Goal: Information Seeking & Learning: Learn about a topic

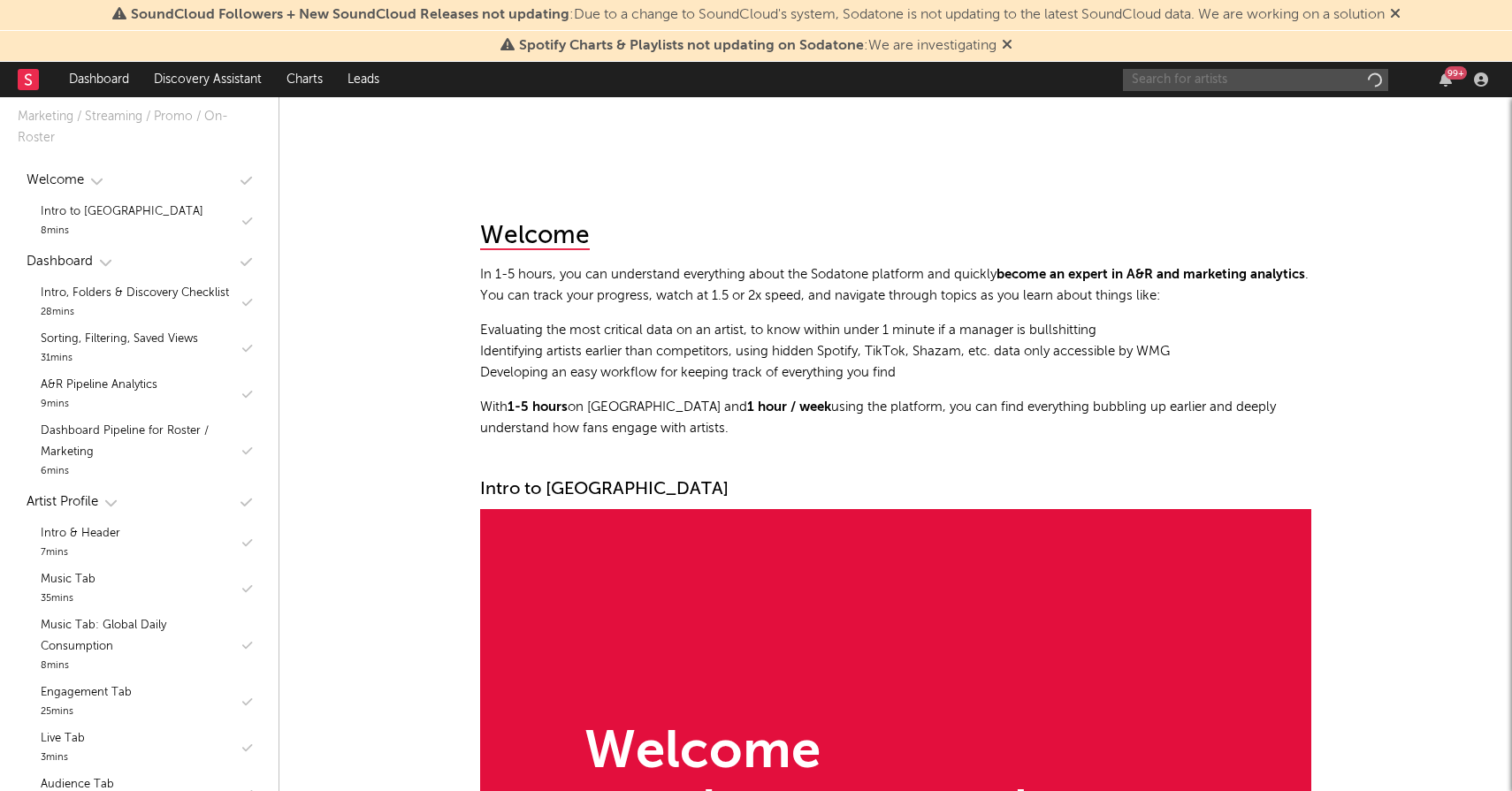
click at [1214, 81] on input "text" at bounding box center [1256, 79] width 265 height 23
type input "[PERSON_NAME]"
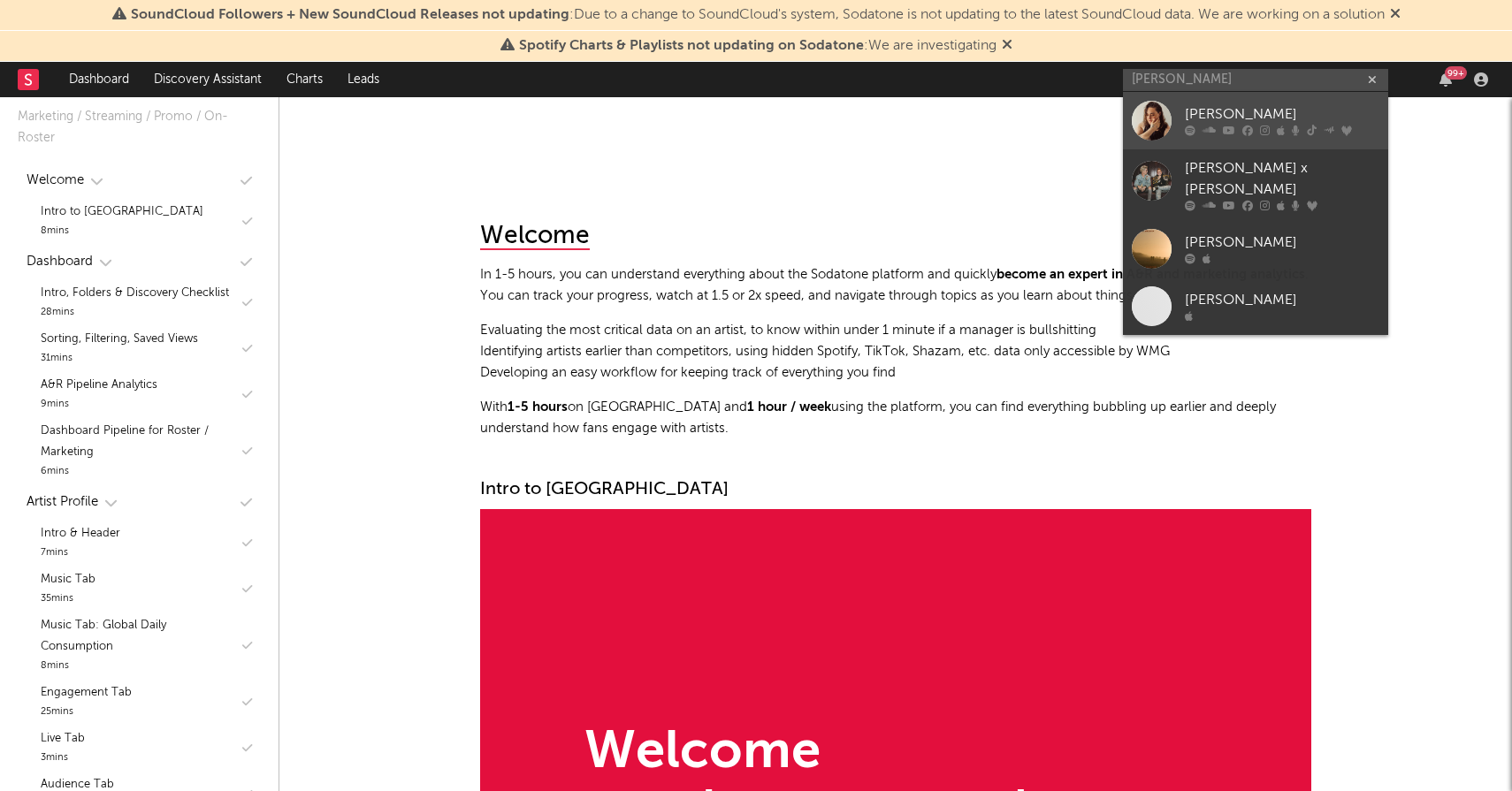
click at [1286, 123] on div "[PERSON_NAME]" at bounding box center [1282, 115] width 194 height 22
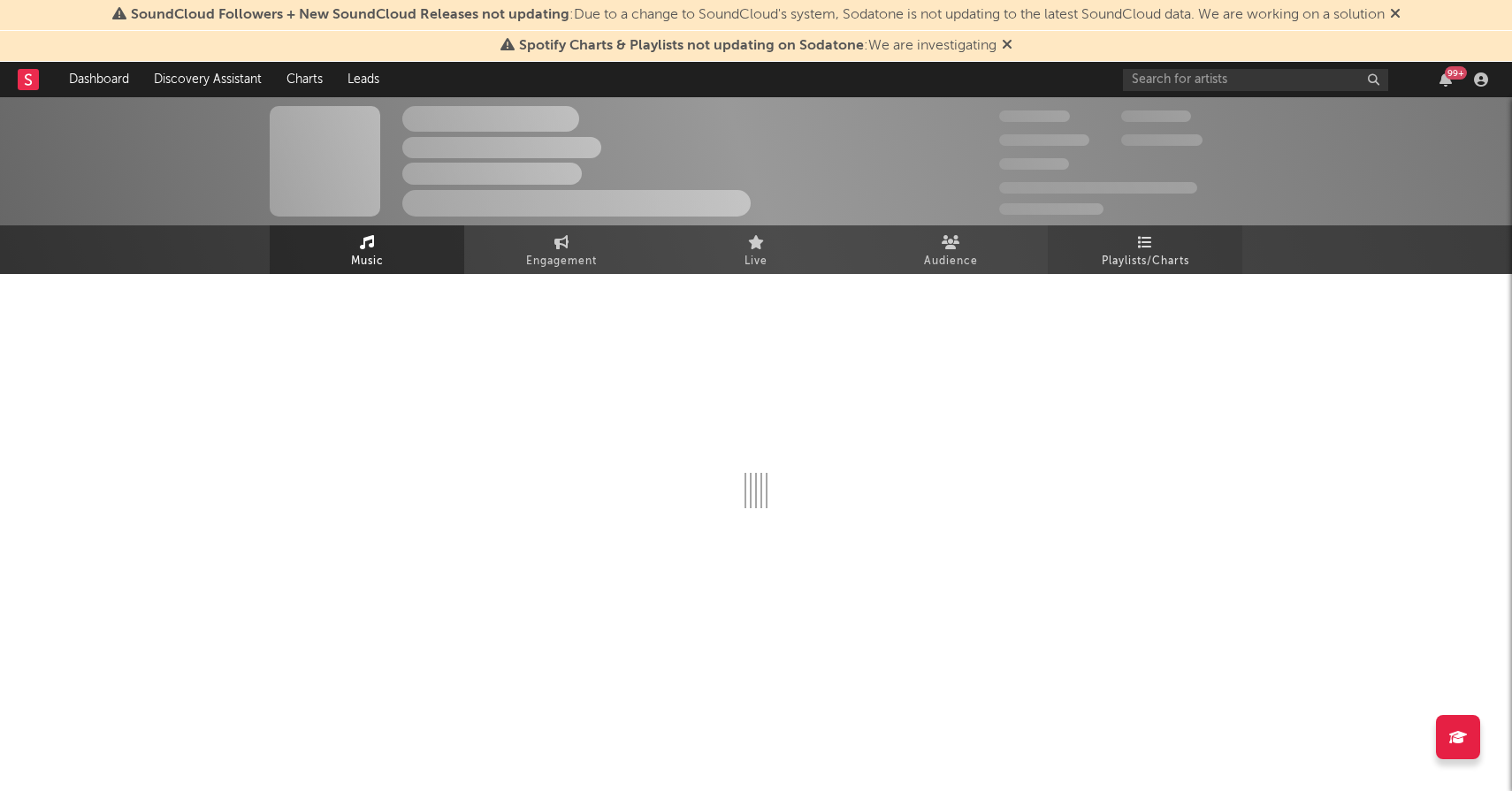
click at [1161, 258] on span "Playlists/Charts" at bounding box center [1145, 262] width 87 height 22
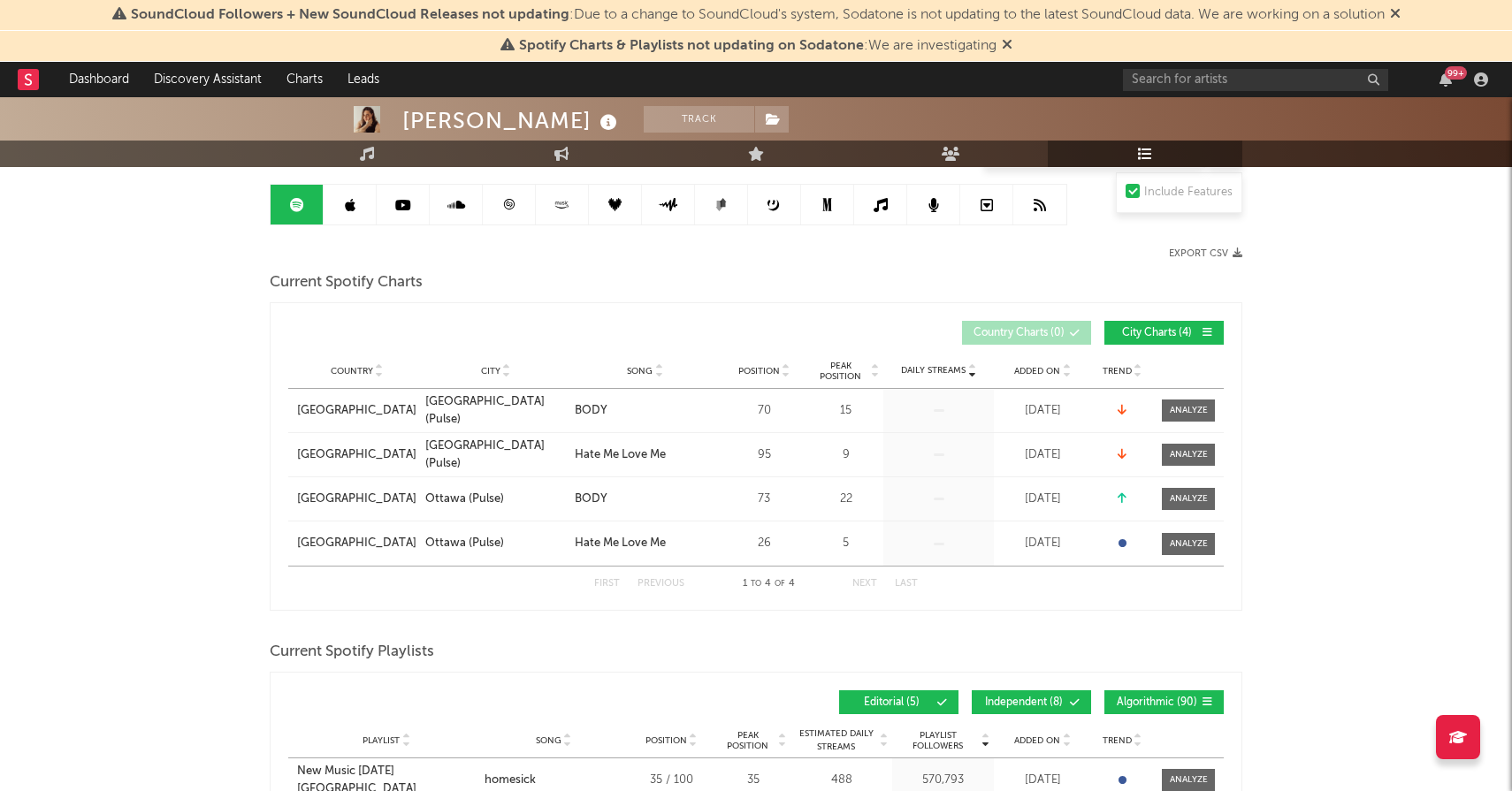
scroll to position [167, 0]
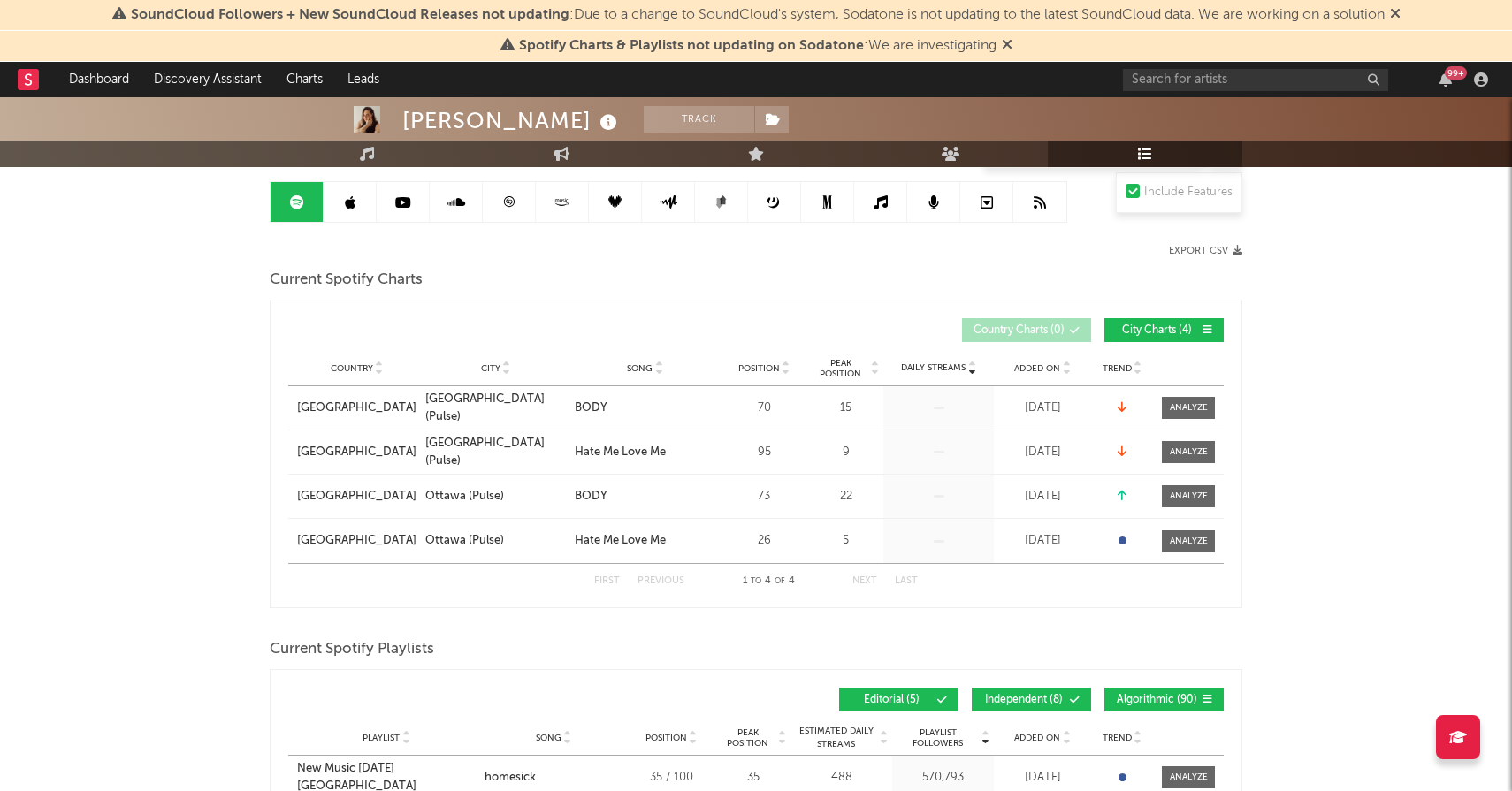
click at [1029, 370] on span "Added On" at bounding box center [1037, 368] width 46 height 11
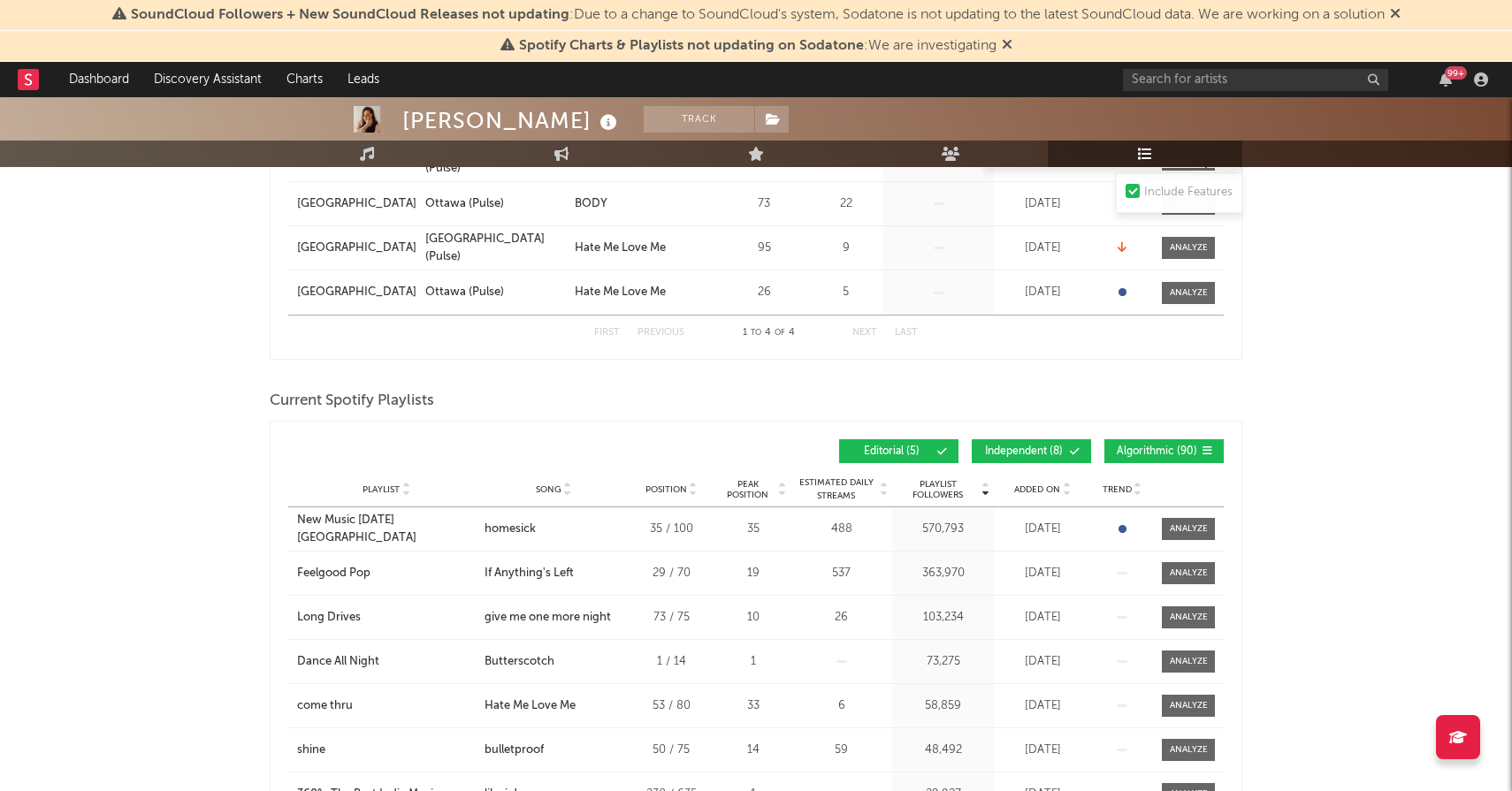
scroll to position [474, 0]
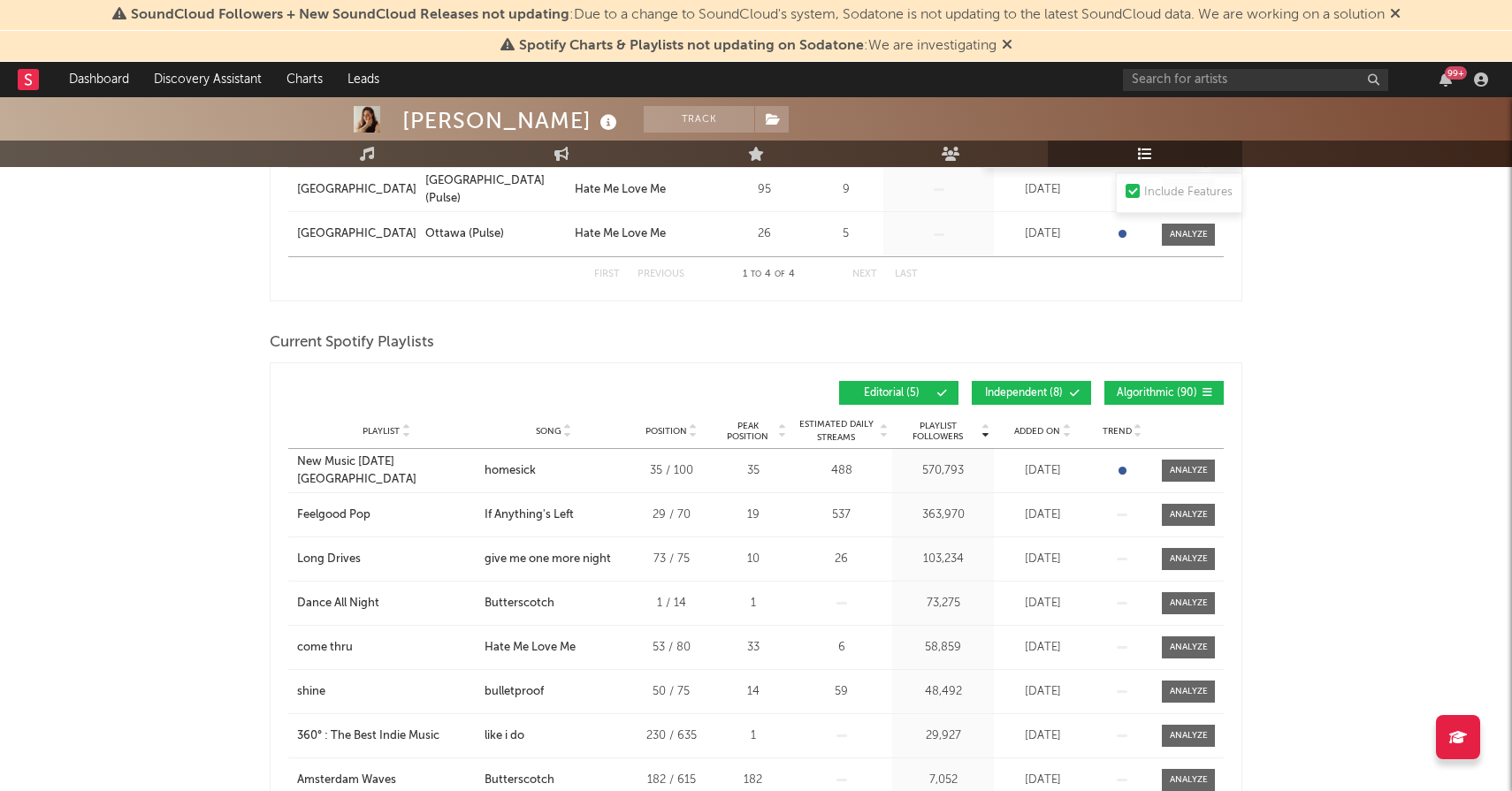
click at [1118, 396] on span "Algorithmic ( 90 )" at bounding box center [1157, 393] width 81 height 11
click at [1046, 396] on span "Independent ( 8 )" at bounding box center [1024, 393] width 81 height 11
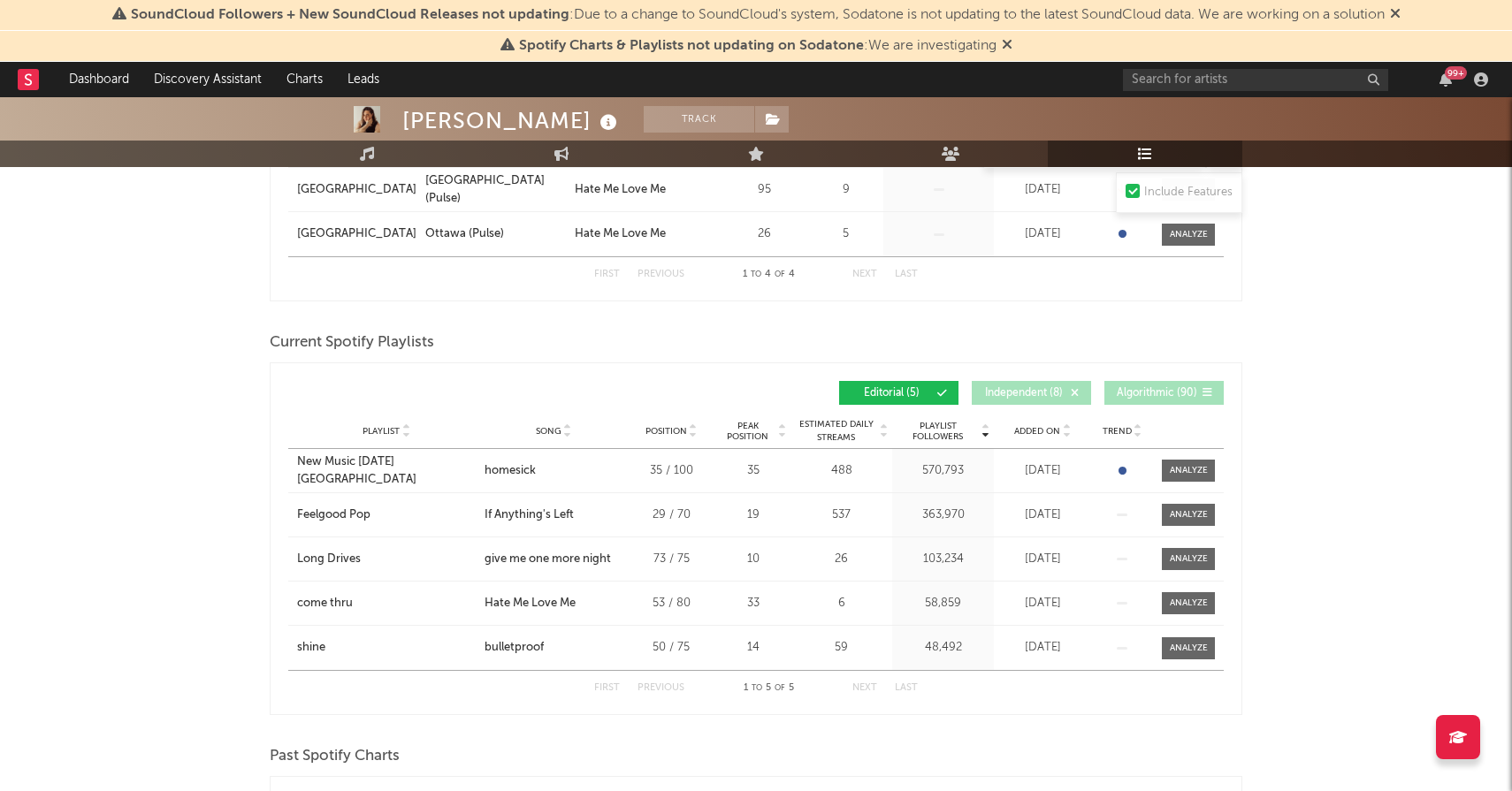
click at [1041, 433] on span "Added On" at bounding box center [1037, 431] width 46 height 11
